Goal: Task Accomplishment & Management: Complete application form

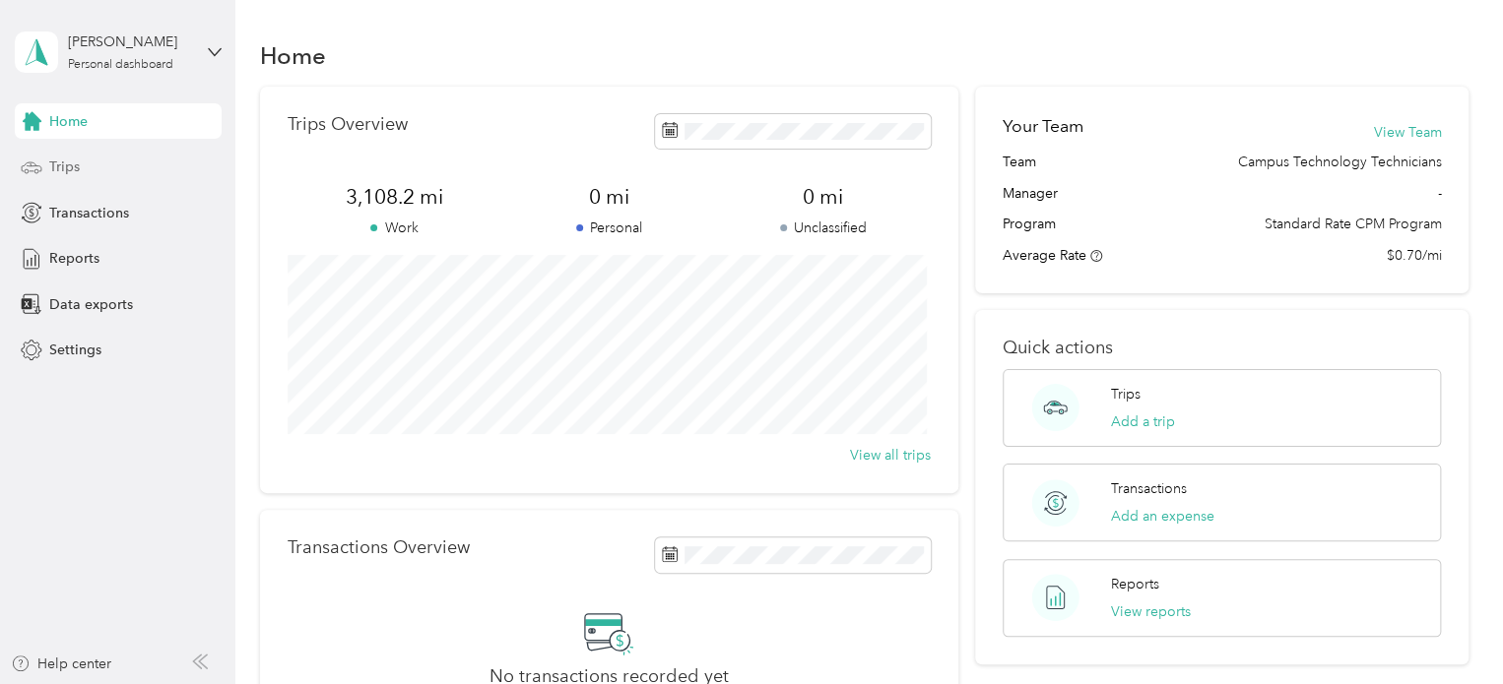
click at [84, 159] on div "Trips" at bounding box center [118, 167] width 207 height 35
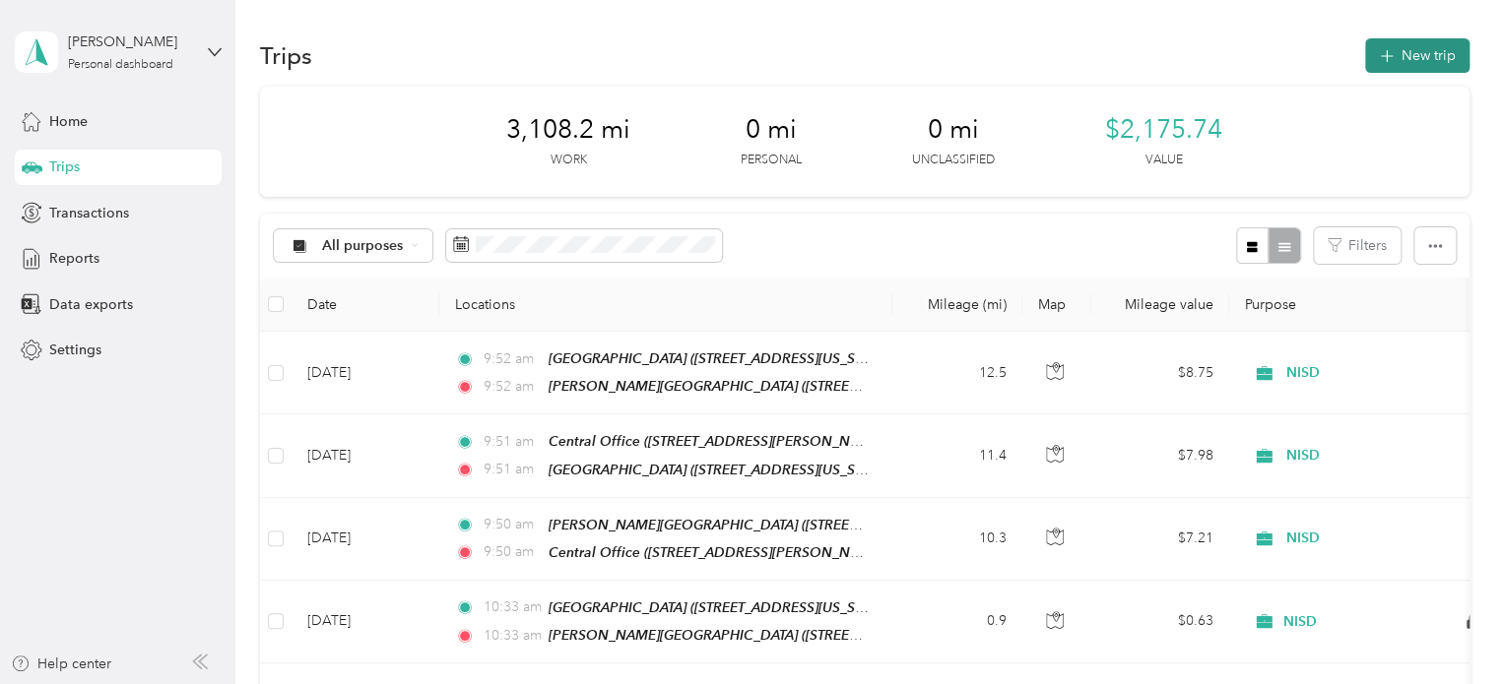
click at [1400, 58] on button "New trip" at bounding box center [1417, 55] width 104 height 34
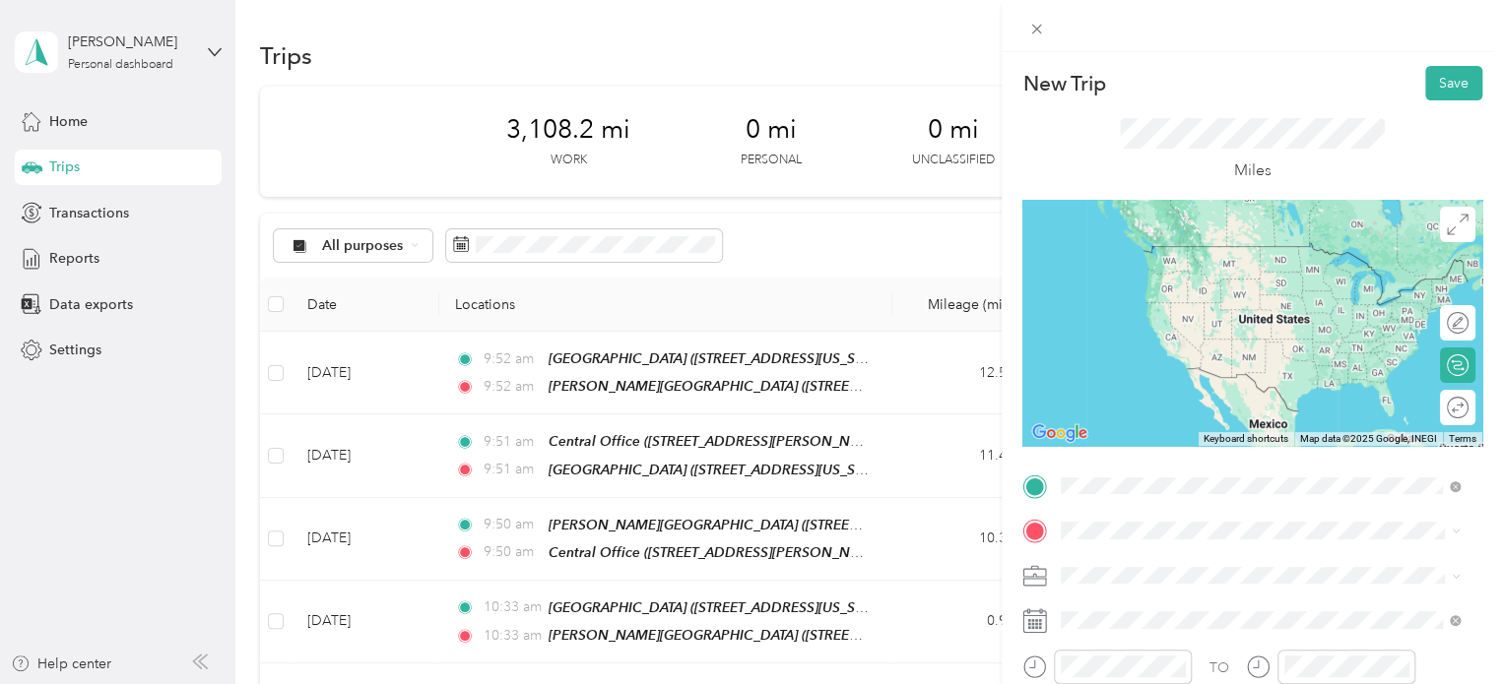
click at [1195, 243] on div "TEAM [GEOGRAPHIC_DATA] [STREET_ADDRESS][US_STATE]" at bounding box center [1259, 268] width 385 height 55
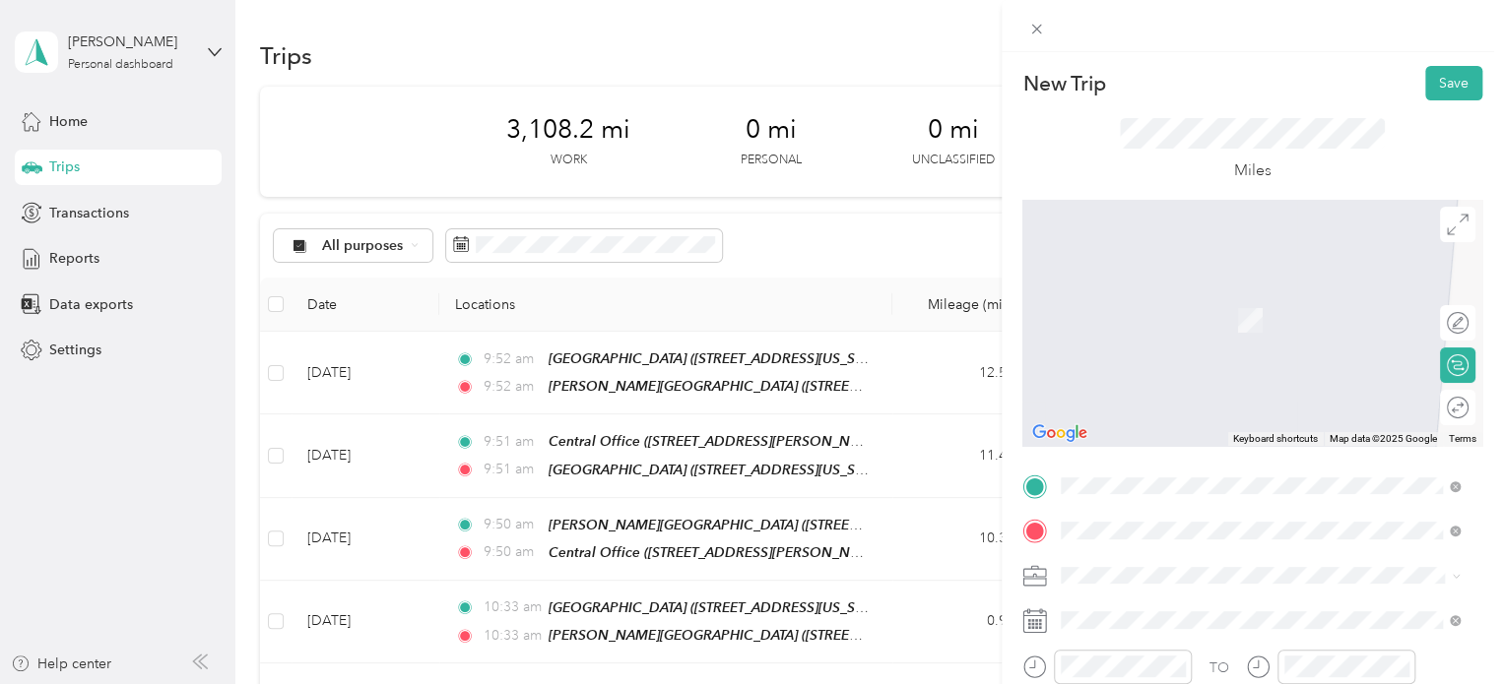
click at [1203, 338] on div "TEAM [PERSON_NAME][GEOGRAPHIC_DATA] [STREET_ADDRESS][US_STATE]" at bounding box center [1263, 313] width 331 height 48
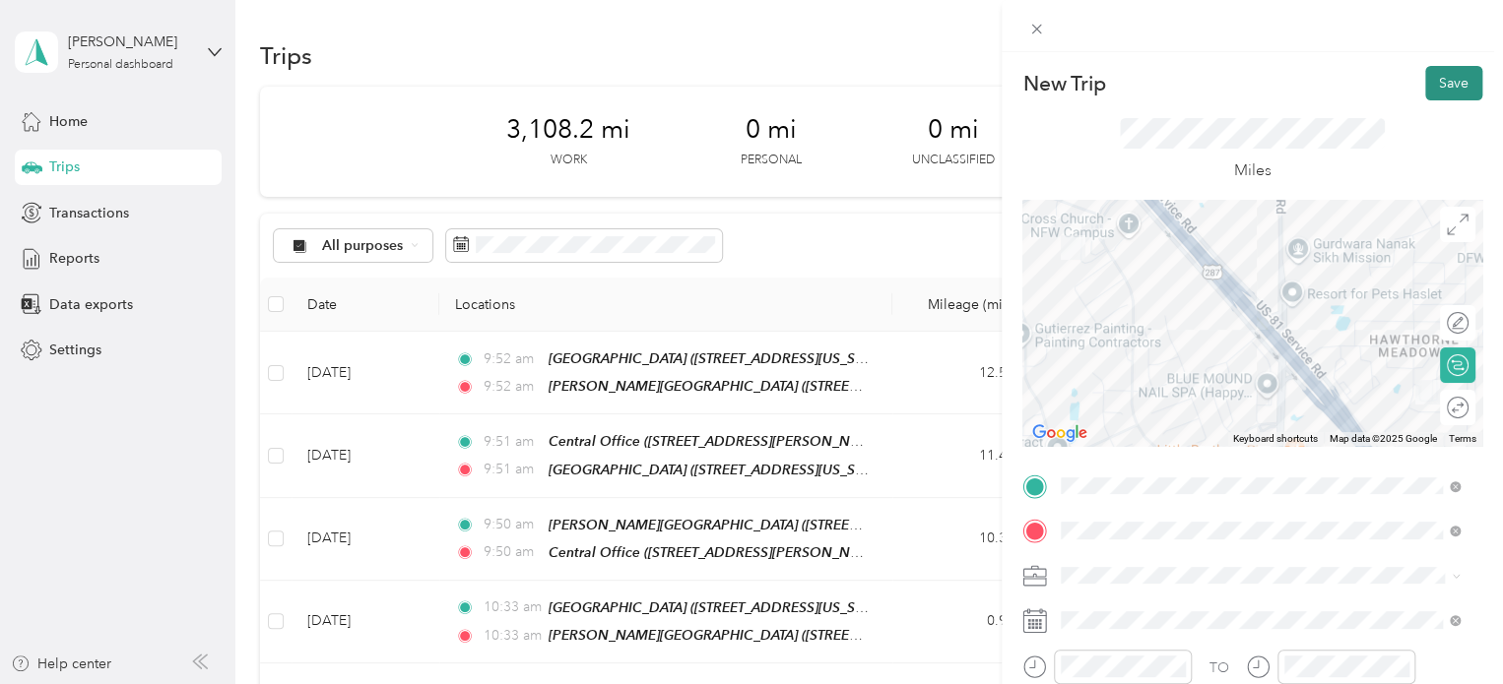
click at [1446, 81] on button "Save" at bounding box center [1453, 83] width 57 height 34
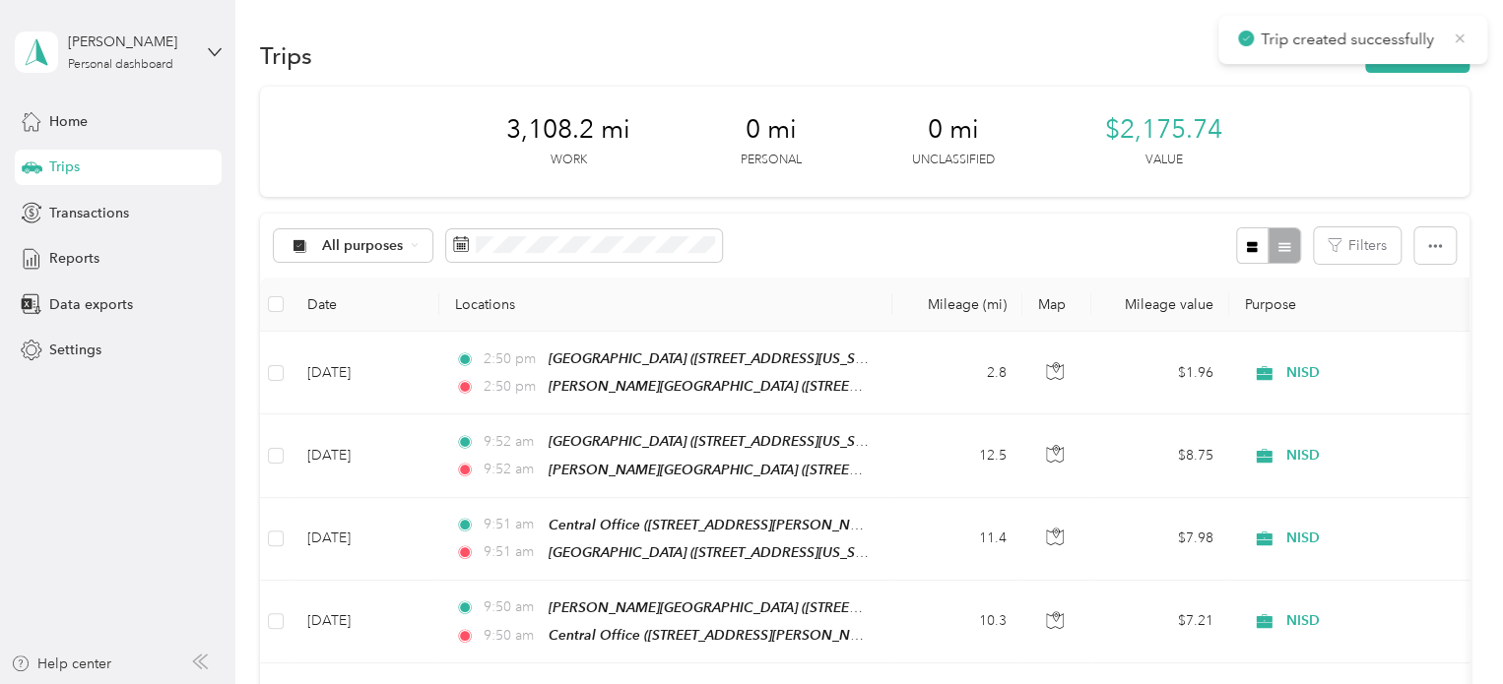
click at [1461, 33] on icon at bounding box center [1459, 39] width 16 height 18
click at [1413, 68] on button "New trip" at bounding box center [1417, 55] width 104 height 34
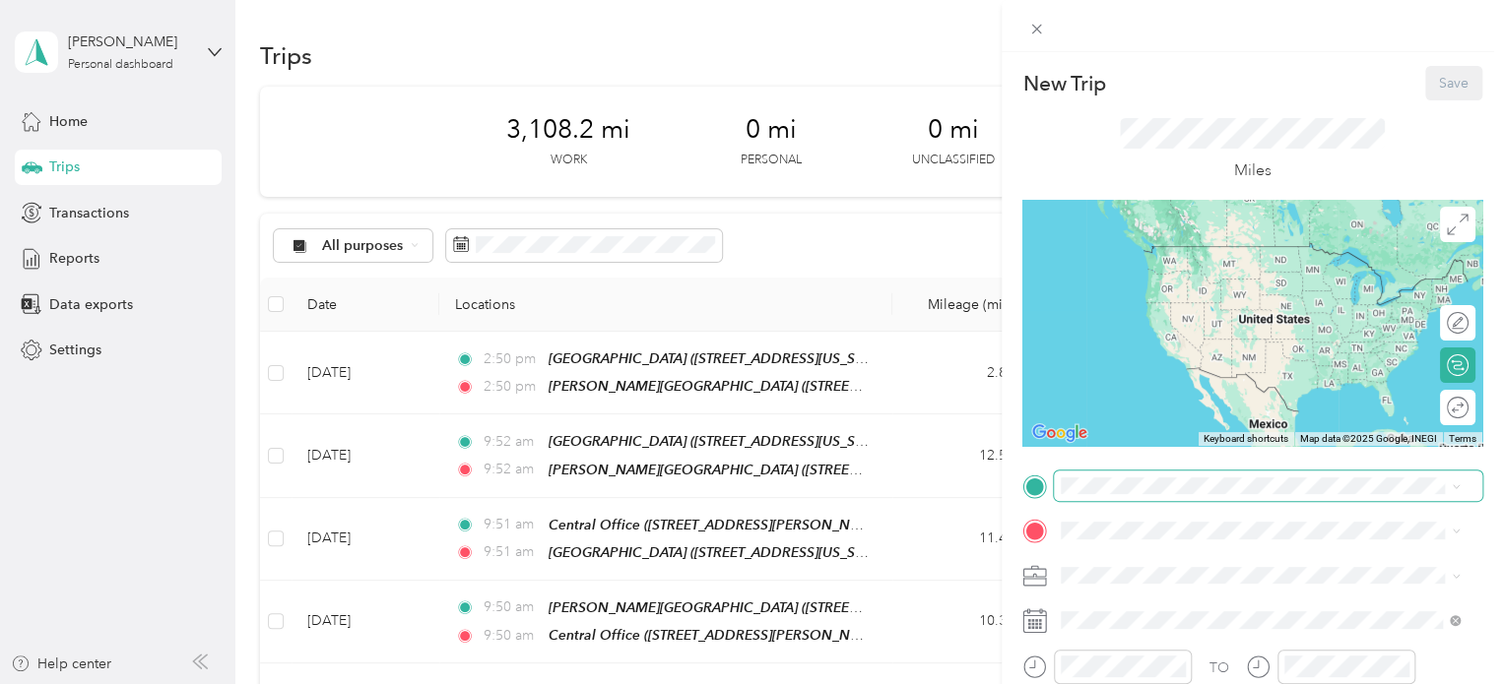
click at [1158, 476] on span at bounding box center [1268, 487] width 428 height 32
click at [1227, 266] on div "TEAM [PERSON_NAME][GEOGRAPHIC_DATA]" at bounding box center [1263, 256] width 331 height 25
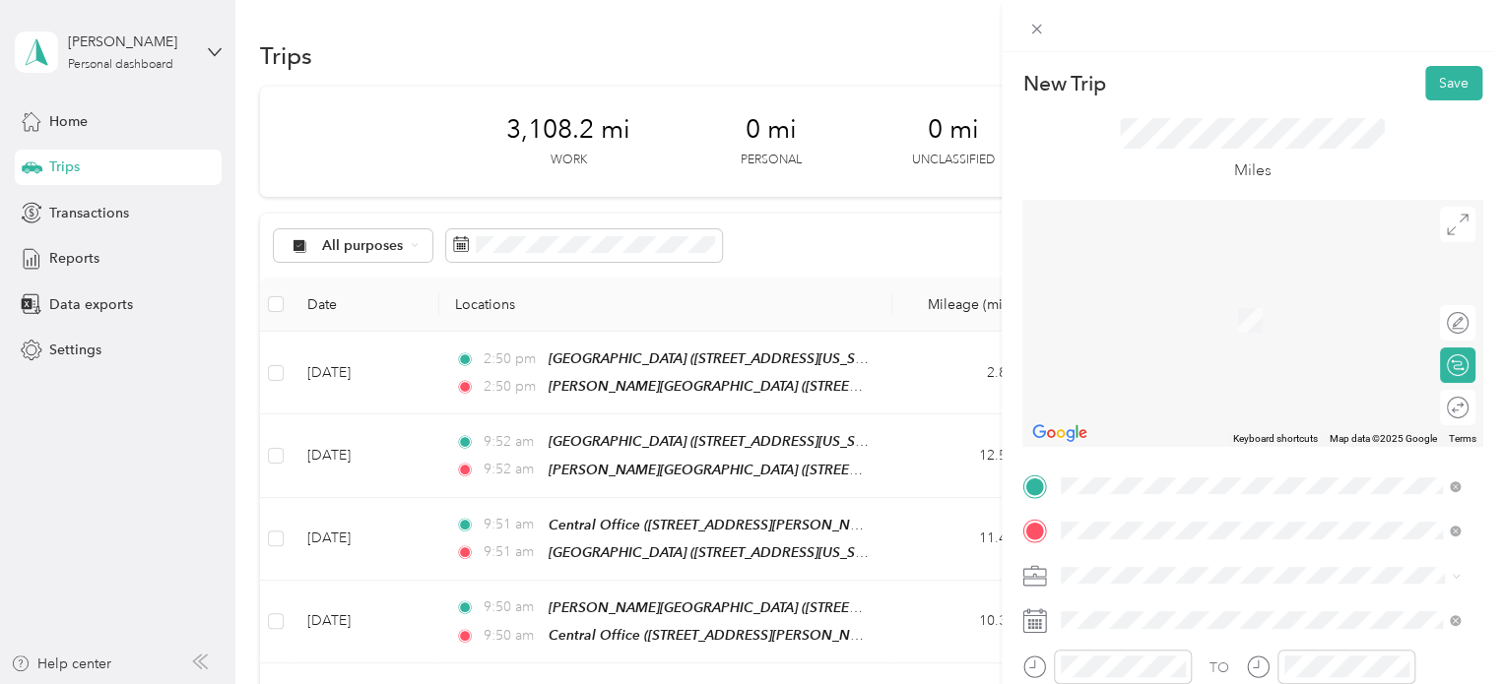
click at [1236, 348] on li "TEAM EHS [STREET_ADDRESS][US_STATE]" at bounding box center [1260, 313] width 413 height 69
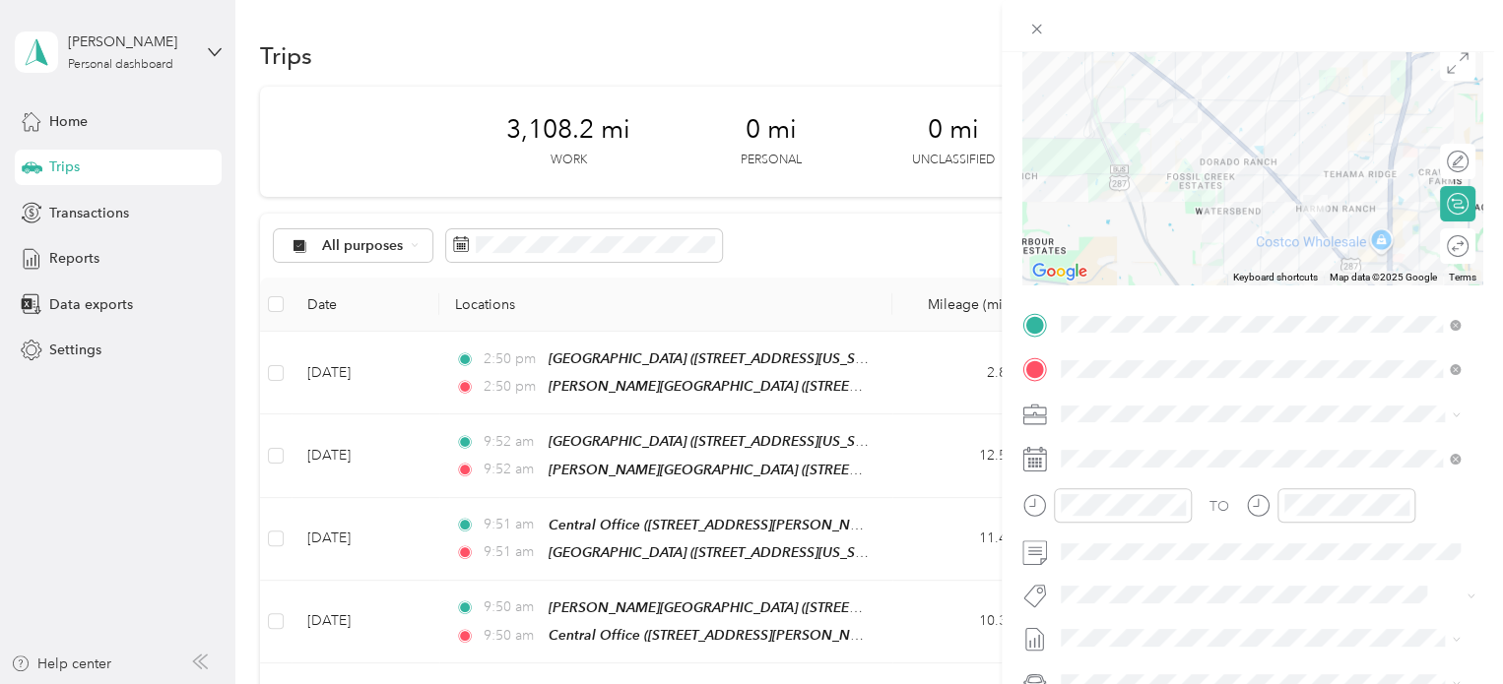
scroll to position [164, 0]
click at [1178, 167] on div at bounding box center [1252, 158] width 460 height 246
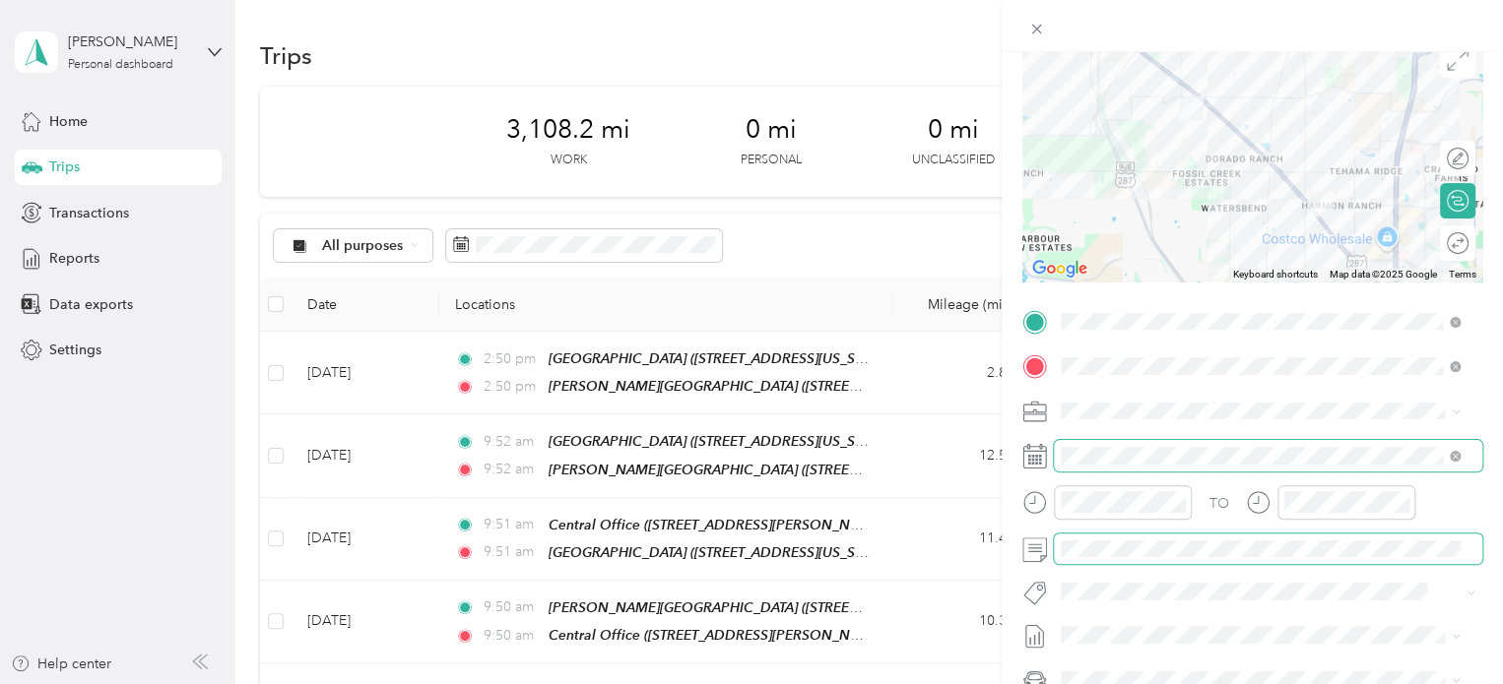
scroll to position [0, 0]
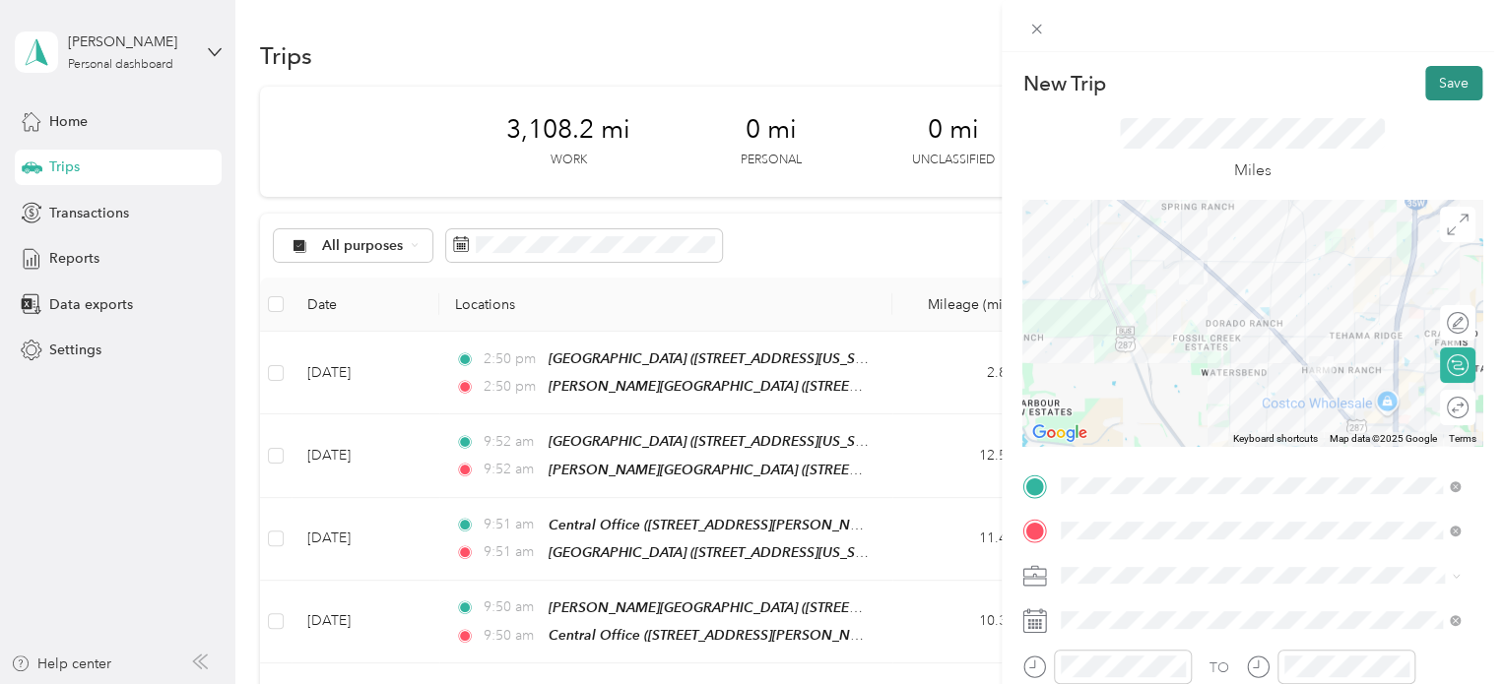
click at [1427, 72] on button "Save" at bounding box center [1453, 83] width 57 height 34
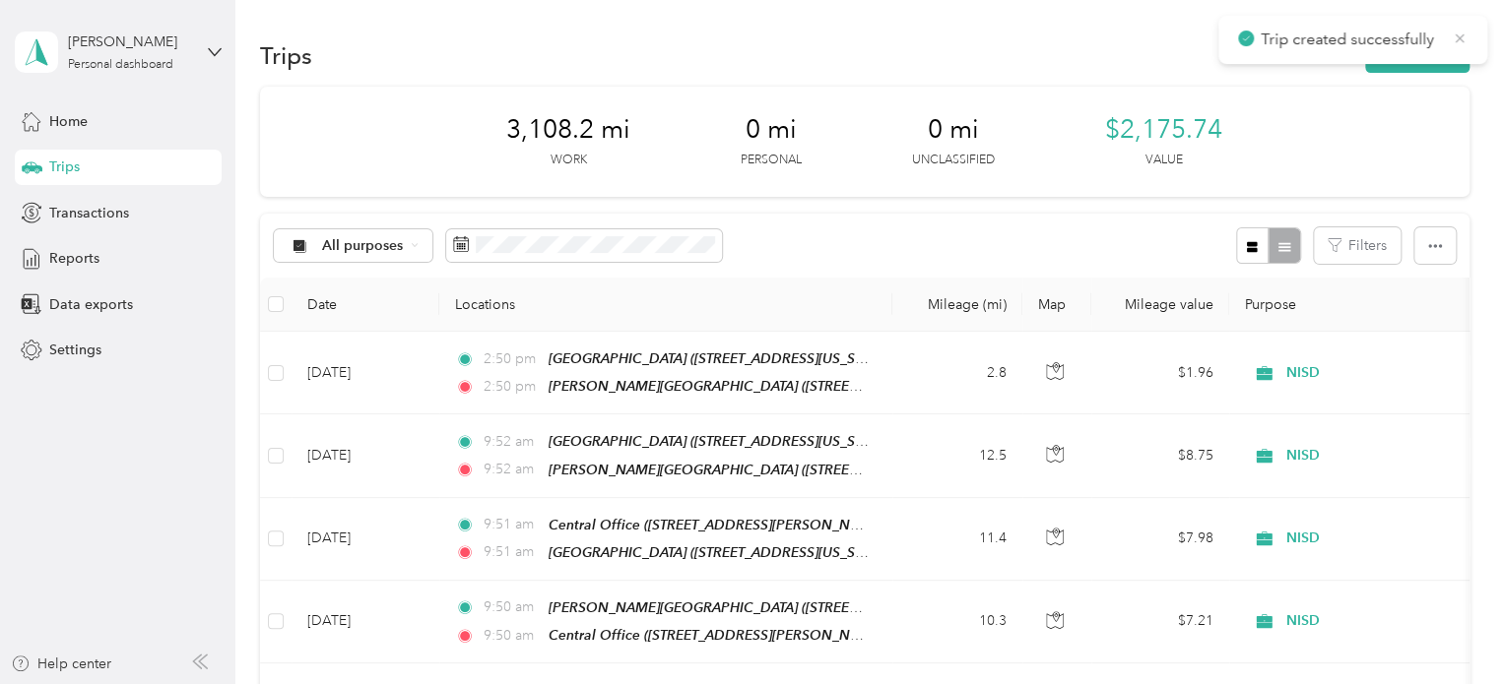
click at [1465, 31] on icon at bounding box center [1459, 39] width 16 height 18
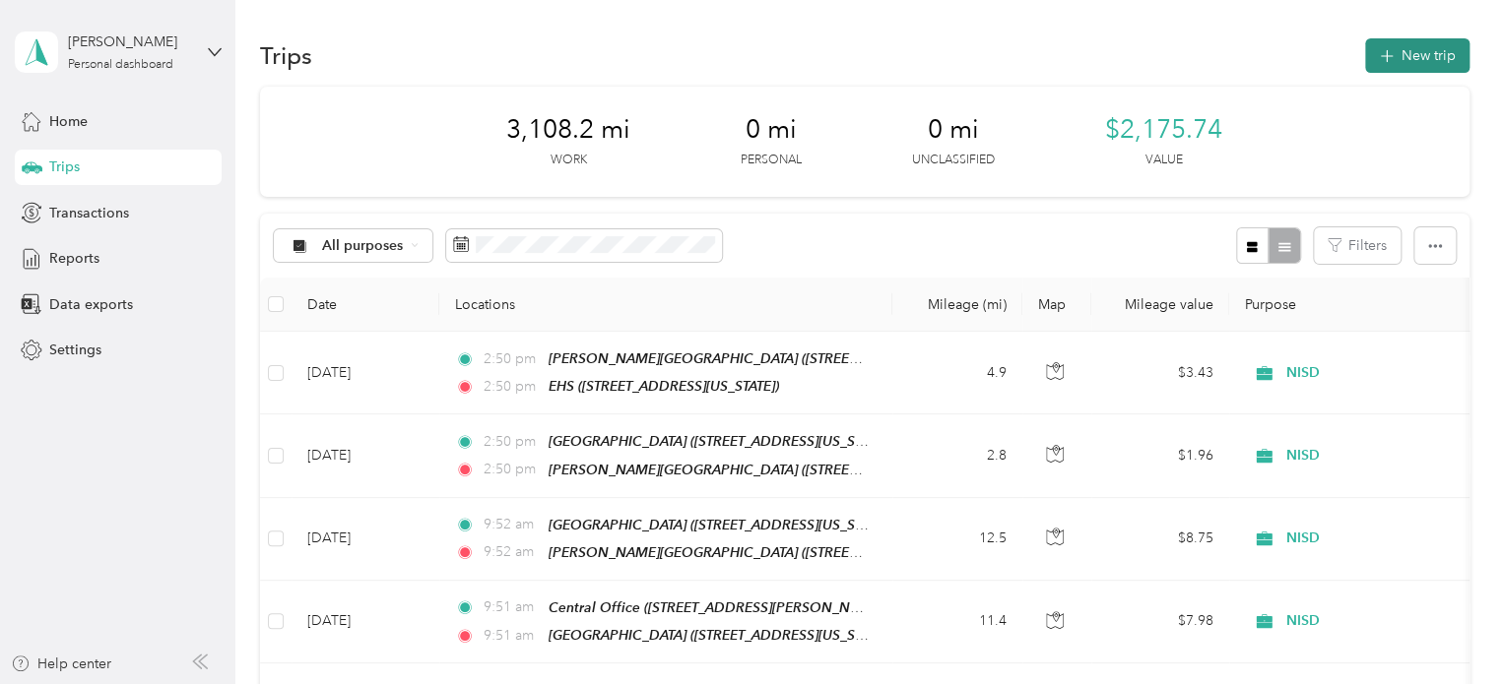
click at [1443, 54] on button "New trip" at bounding box center [1417, 55] width 104 height 34
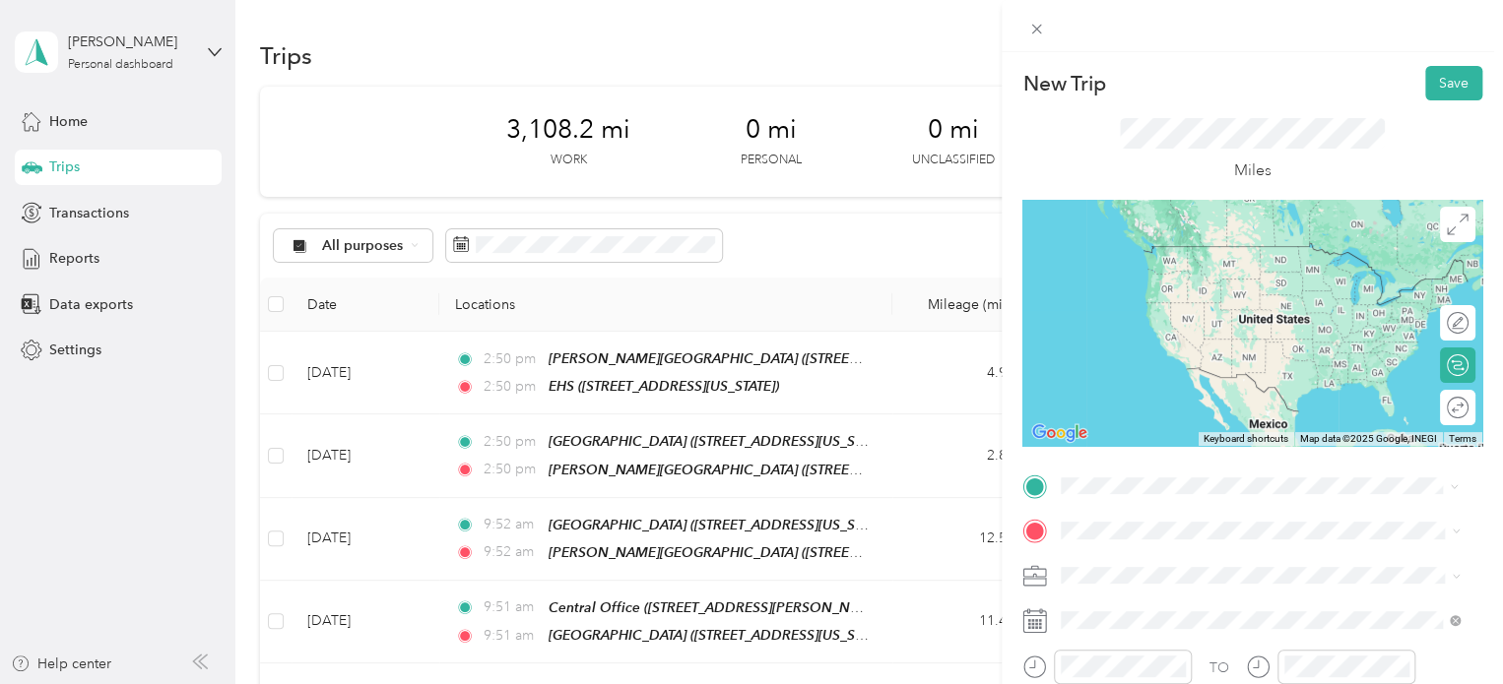
click at [1189, 290] on div "TEAM EHS [STREET_ADDRESS][US_STATE]" at bounding box center [1196, 268] width 197 height 48
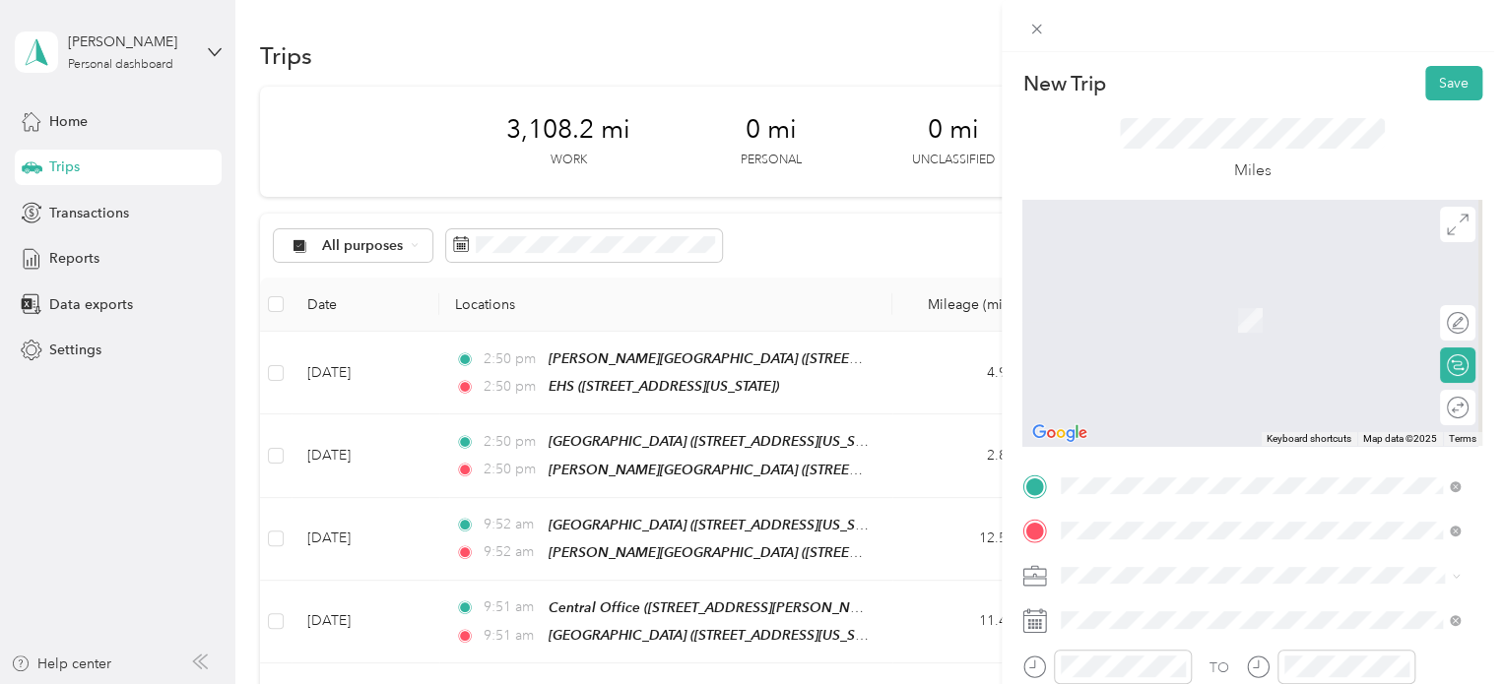
click at [1224, 324] on span "[STREET_ADDRESS][US_STATE]" at bounding box center [1196, 327] width 197 height 17
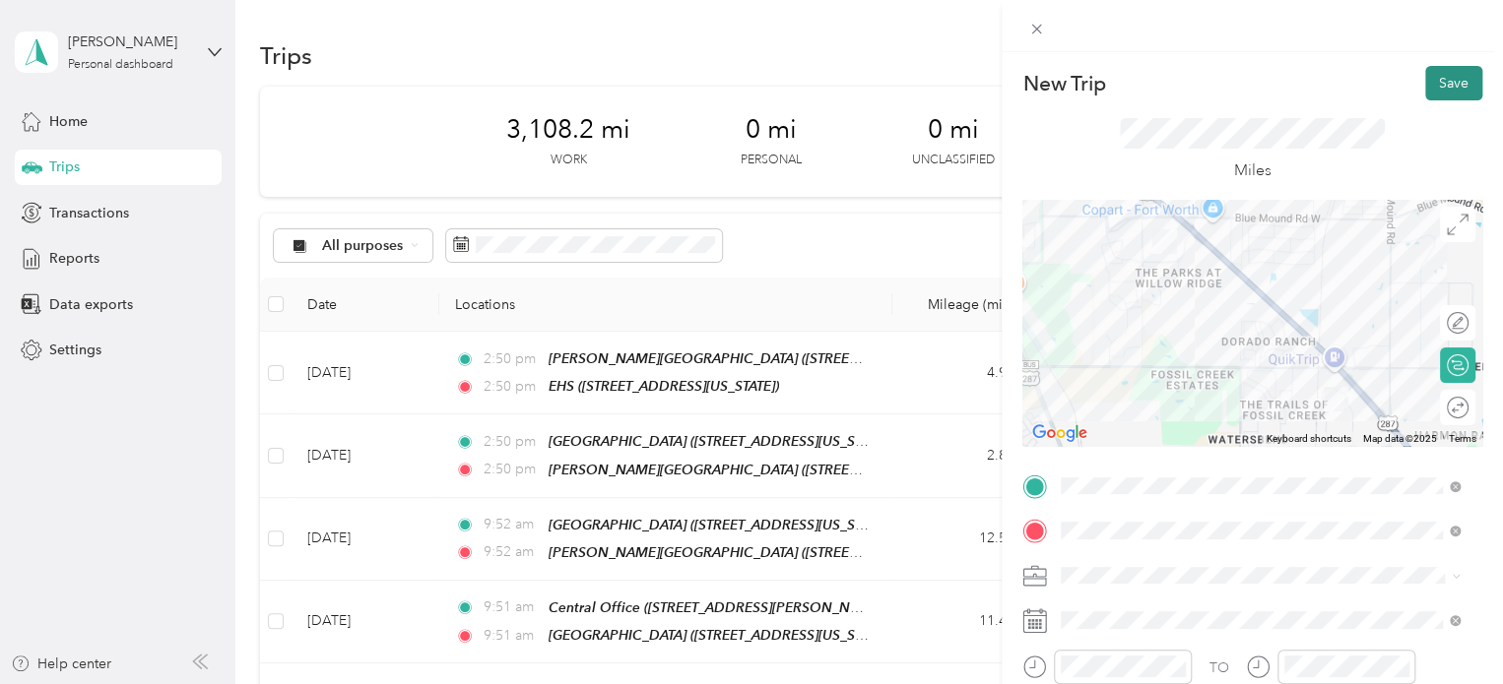
click at [1448, 82] on button "Save" at bounding box center [1453, 83] width 57 height 34
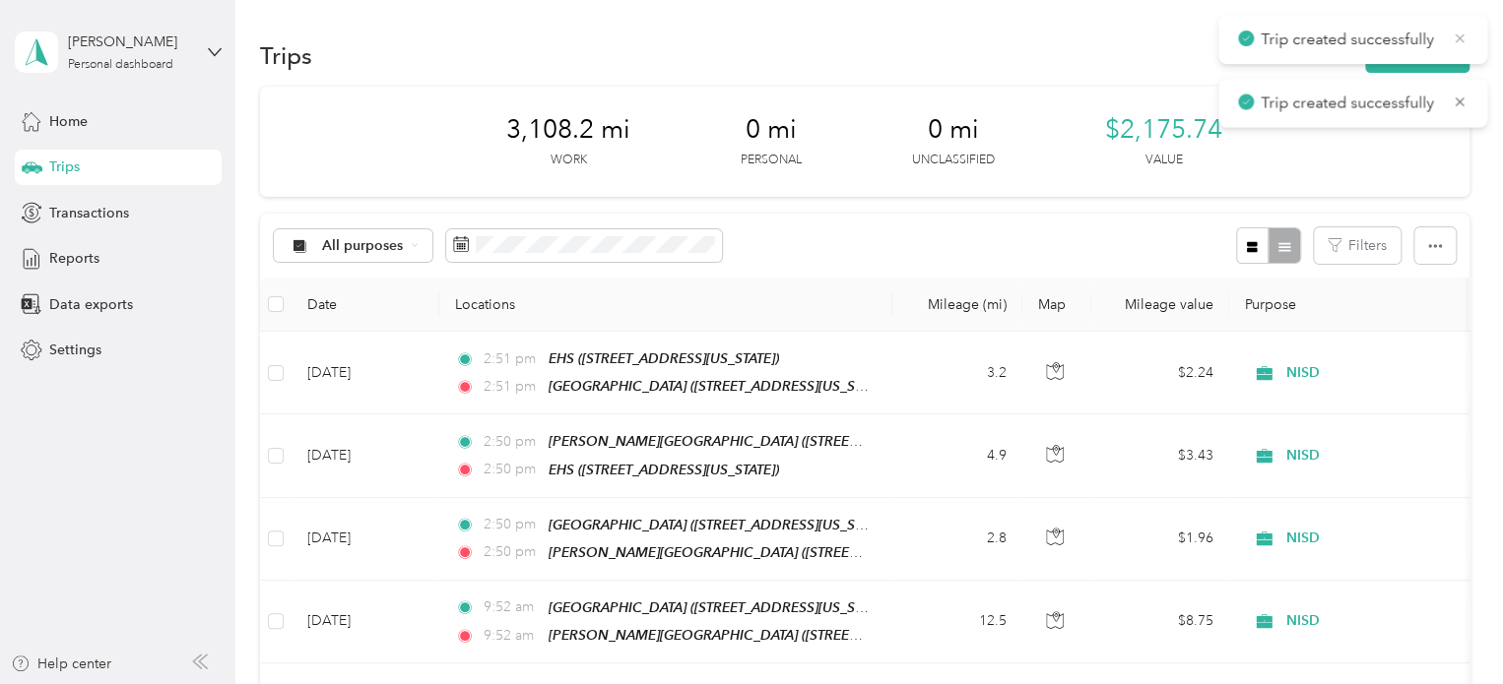
click at [1457, 42] on icon at bounding box center [1459, 39] width 16 height 18
click at [1435, 50] on button "New trip" at bounding box center [1417, 55] width 104 height 34
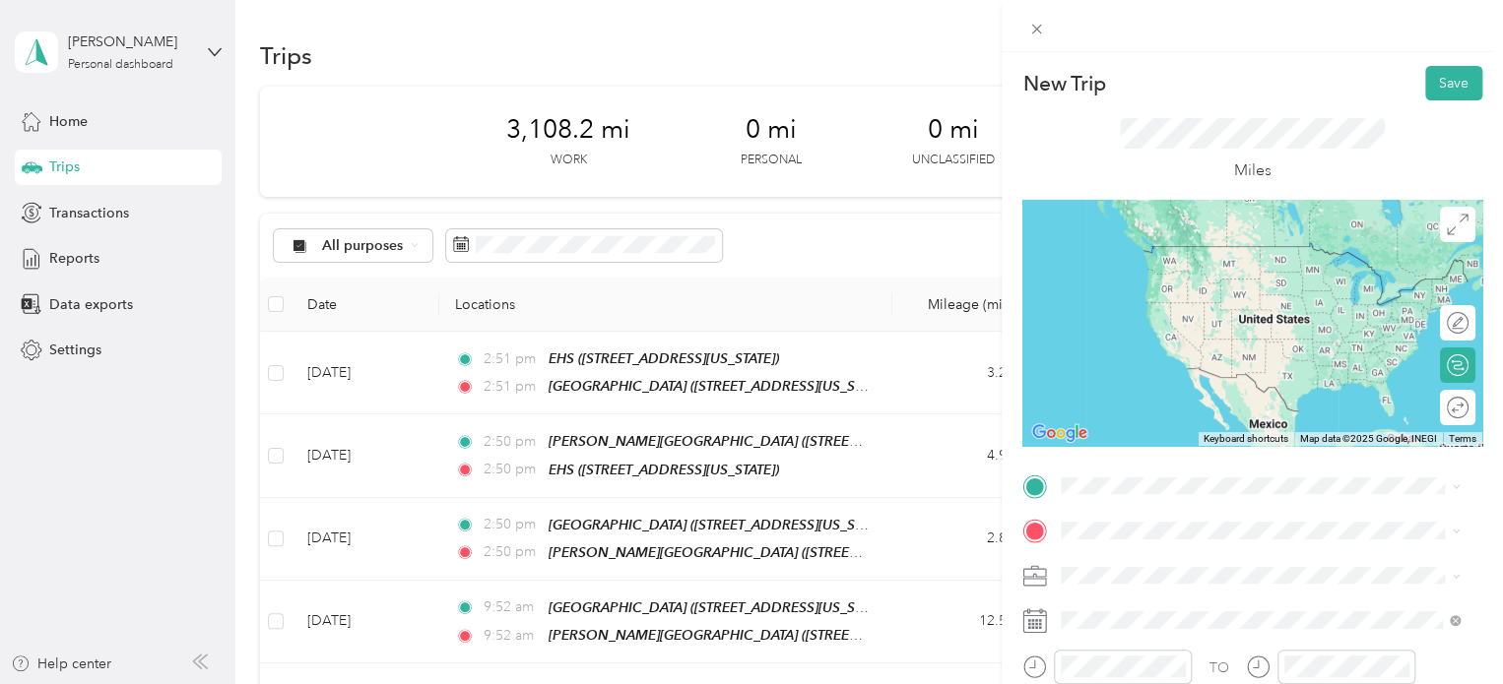
click at [1242, 280] on span "[STREET_ADDRESS][US_STATE]" at bounding box center [1196, 279] width 197 height 17
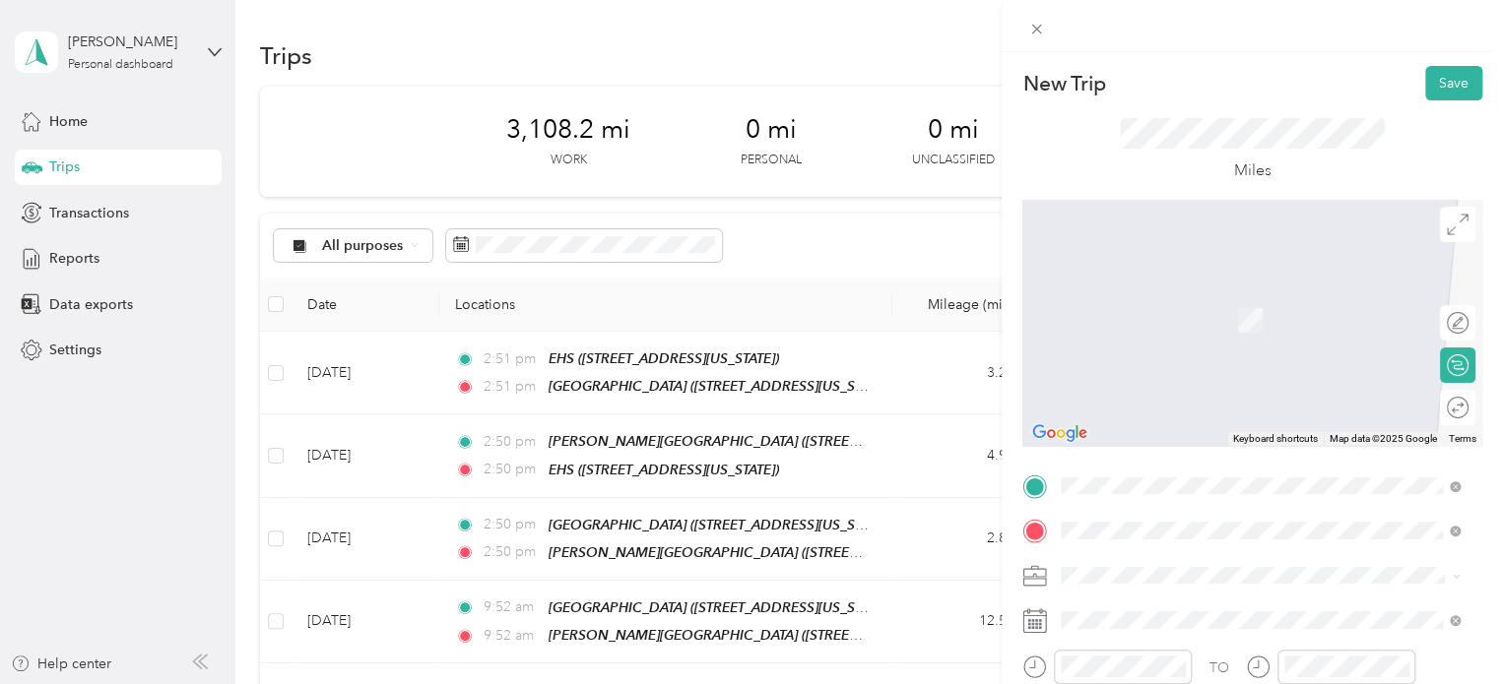
click at [1231, 302] on div "TEAM [PERSON_NAME][GEOGRAPHIC_DATA]" at bounding box center [1263, 301] width 331 height 25
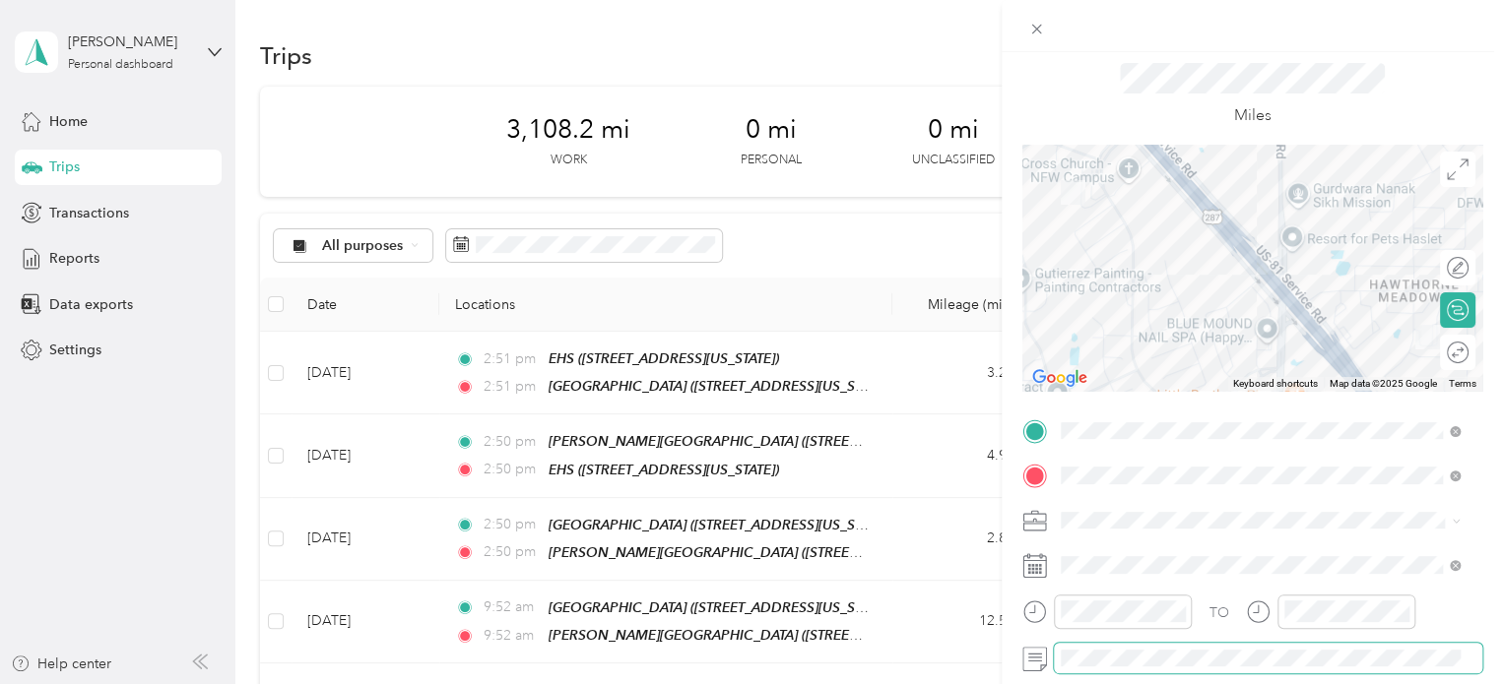
scroll to position [13, 0]
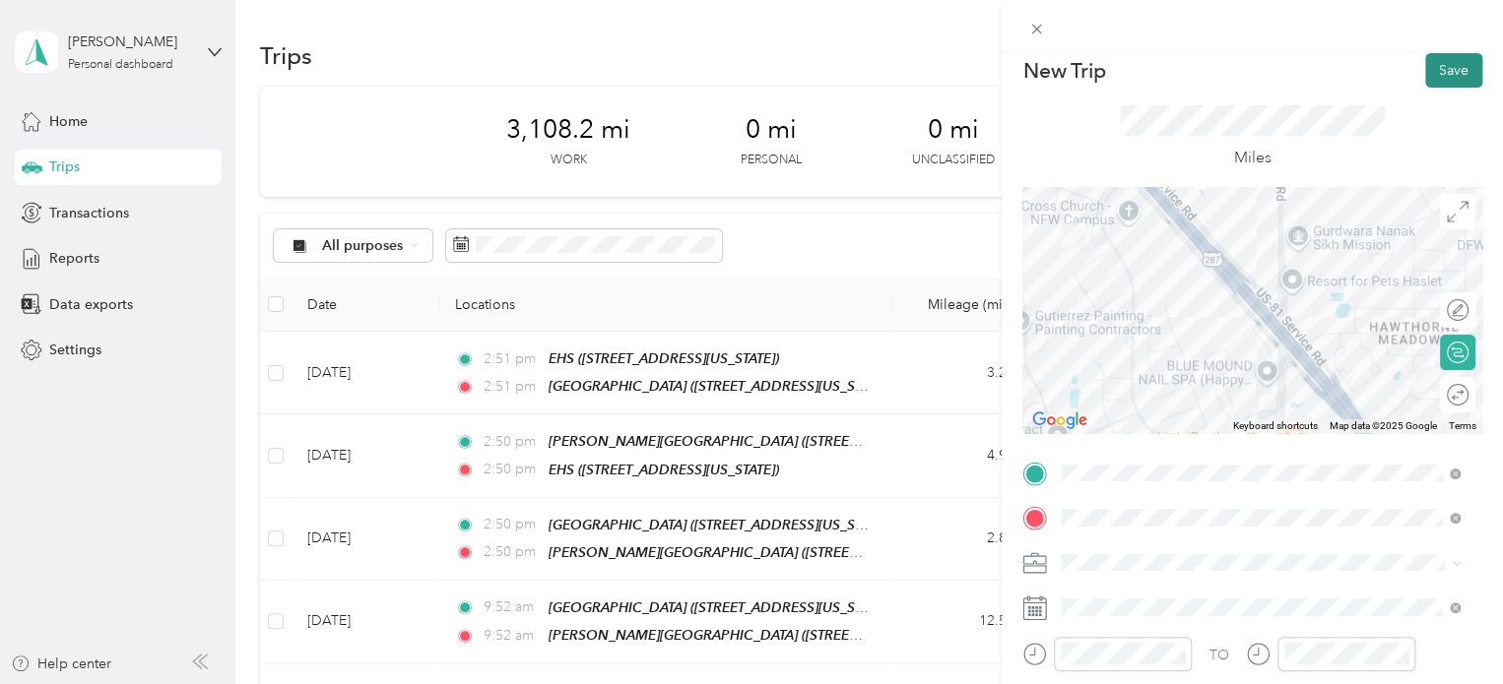
click at [1425, 77] on button "Save" at bounding box center [1453, 70] width 57 height 34
